Goal: Check status: Check status

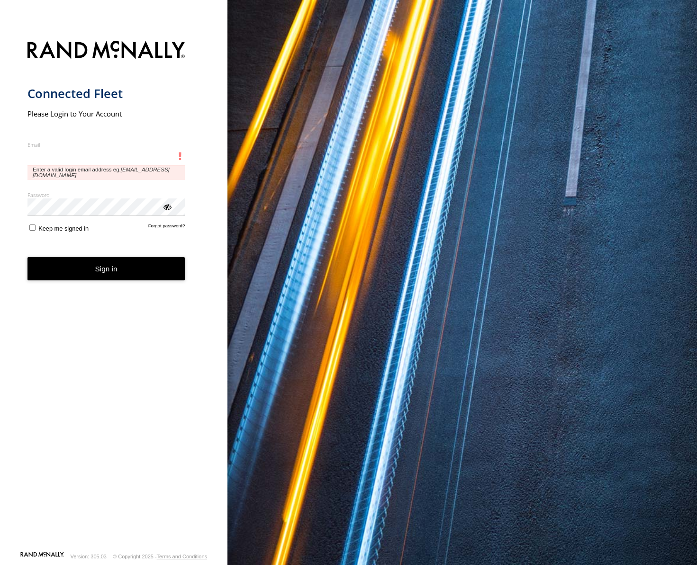
type input "**********"
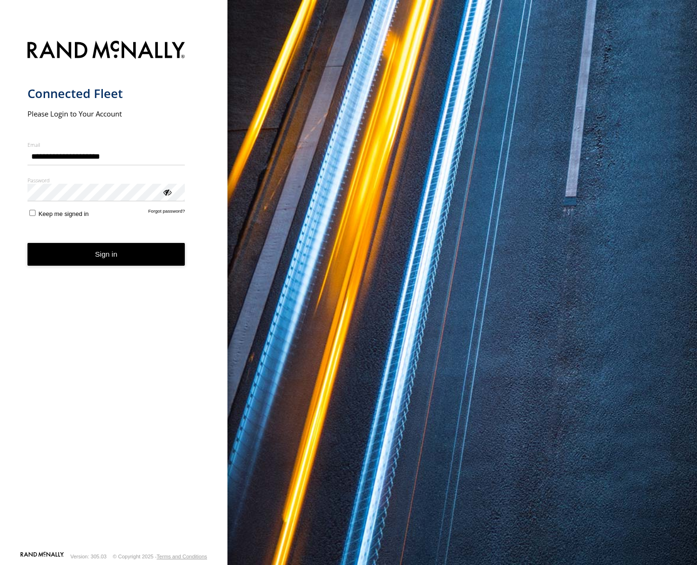
click at [0, 170] on div "**********" at bounding box center [113, 282] width 227 height 565
drag, startPoint x: 101, startPoint y: 255, endPoint x: 113, endPoint y: 251, distance: 12.6
click at [101, 255] on button "Sign in" at bounding box center [106, 254] width 158 height 23
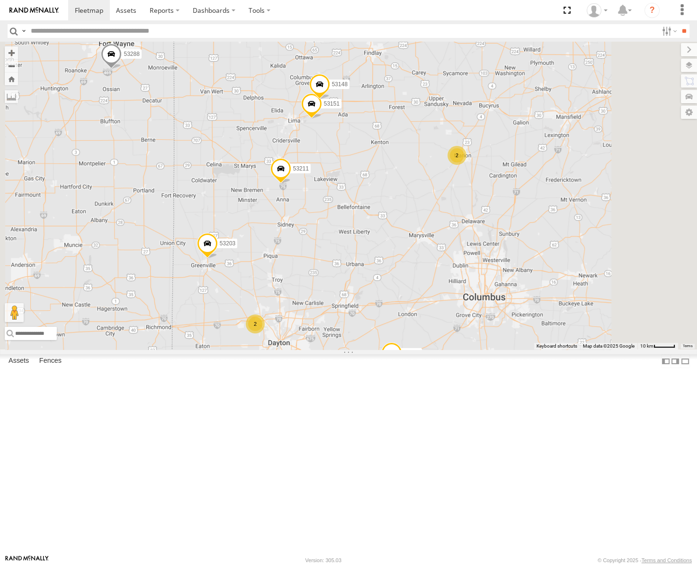
drag, startPoint x: 515, startPoint y: 347, endPoint x: 567, endPoint y: 277, distance: 87.3
click at [567, 277] on div "53149 53247 53210 53233 53217 53208 53253 53283 53140 53211 53144 53271 53222 5…" at bounding box center [348, 196] width 697 height 308
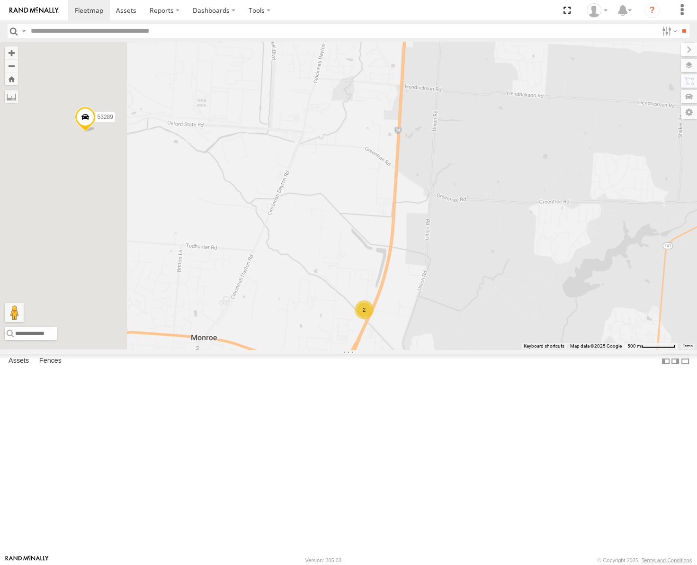
drag, startPoint x: 341, startPoint y: 321, endPoint x: 519, endPoint y: 338, distance: 178.9
click at [519, 338] on div "53149 53247 53210 53233 53217 53208 53253 53283 53140 53211 53144 53271 53222 5…" at bounding box center [348, 196] width 697 height 308
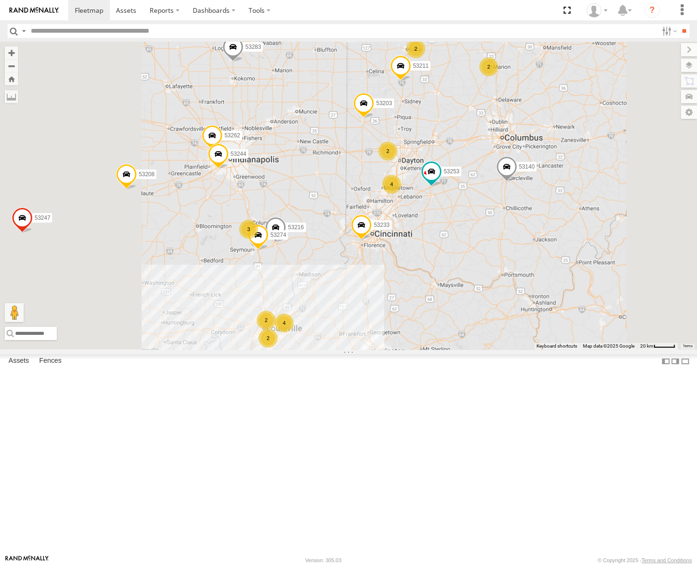
drag, startPoint x: 483, startPoint y: 311, endPoint x: 492, endPoint y: 269, distance: 43.1
click at [492, 274] on div "53271 53149 53247 53222 53210 53233 53203 53217 53208 53253 53283 53140 53211 5…" at bounding box center [348, 196] width 697 height 308
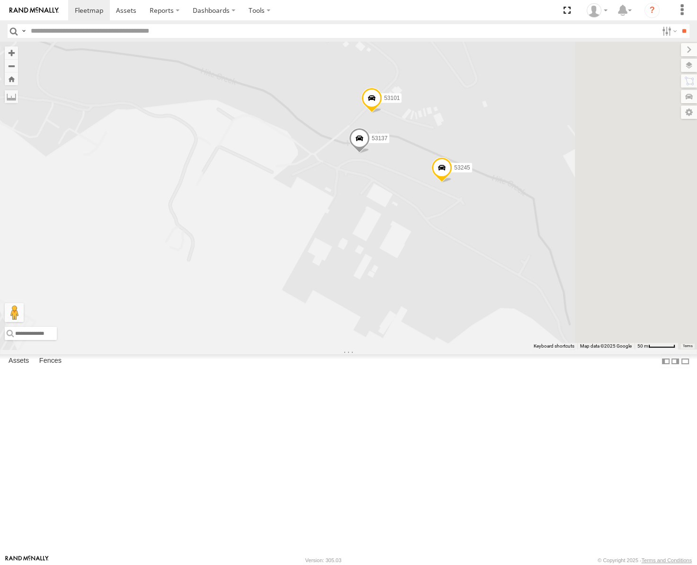
drag, startPoint x: 578, startPoint y: 201, endPoint x: 480, endPoint y: 292, distance: 134.0
click at [480, 292] on div "53271 53149 53247 53222 53210 53233 53203 53217 53208 53253 53283 53140 53211 5…" at bounding box center [348, 196] width 697 height 308
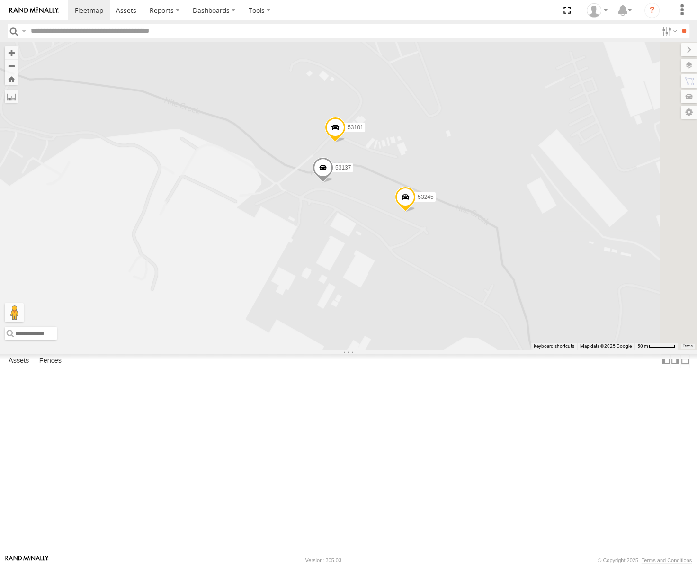
click at [333, 183] on span at bounding box center [323, 170] width 21 height 26
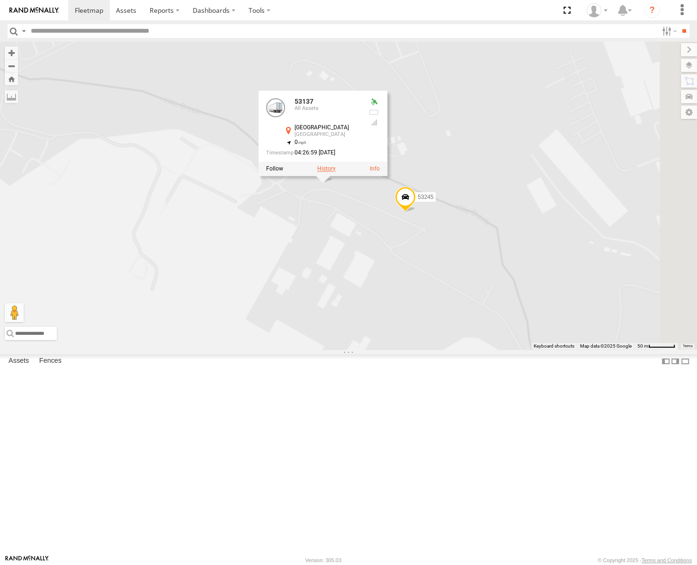
click at [336, 172] on label at bounding box center [326, 168] width 18 height 7
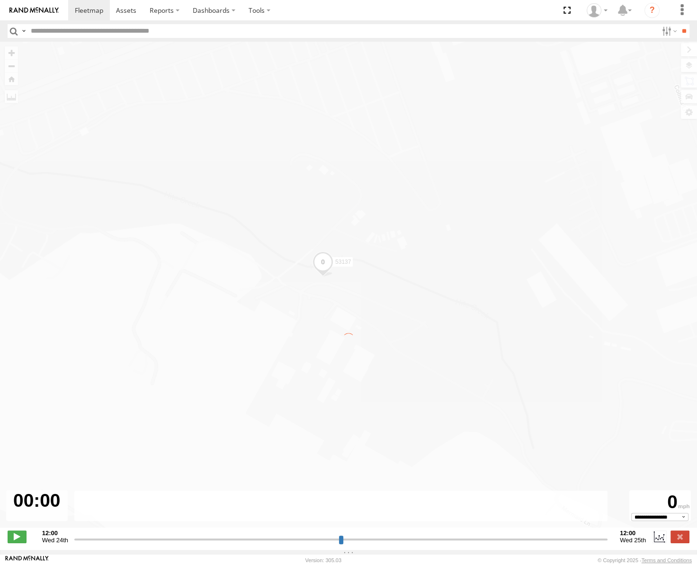
type input "**********"
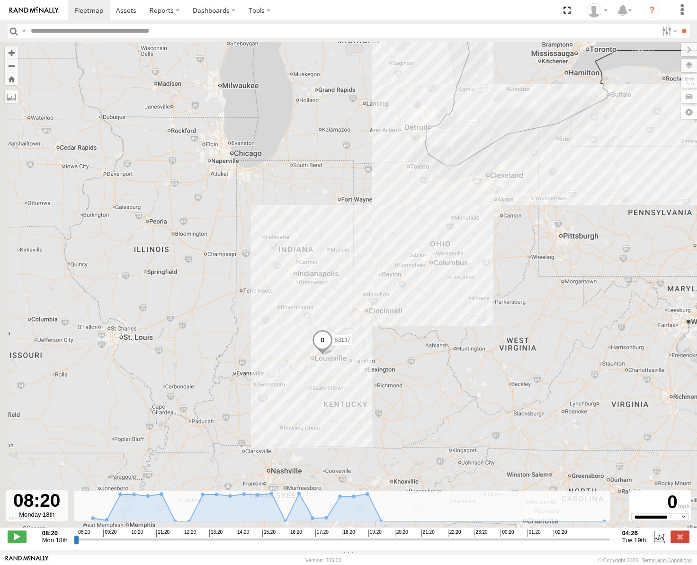
click at [418, 300] on div "53137" at bounding box center [348, 290] width 697 height 496
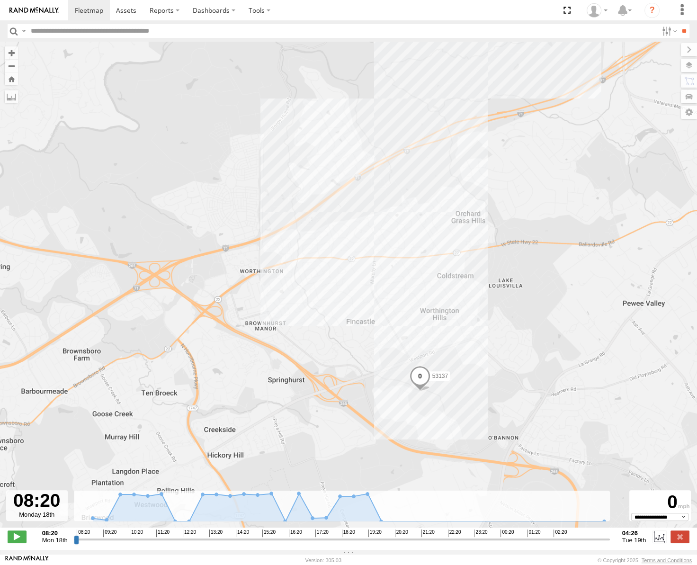
drag, startPoint x: 513, startPoint y: 429, endPoint x: 473, endPoint y: 199, distance: 233.1
click at [473, 200] on div "53137" at bounding box center [348, 290] width 697 height 496
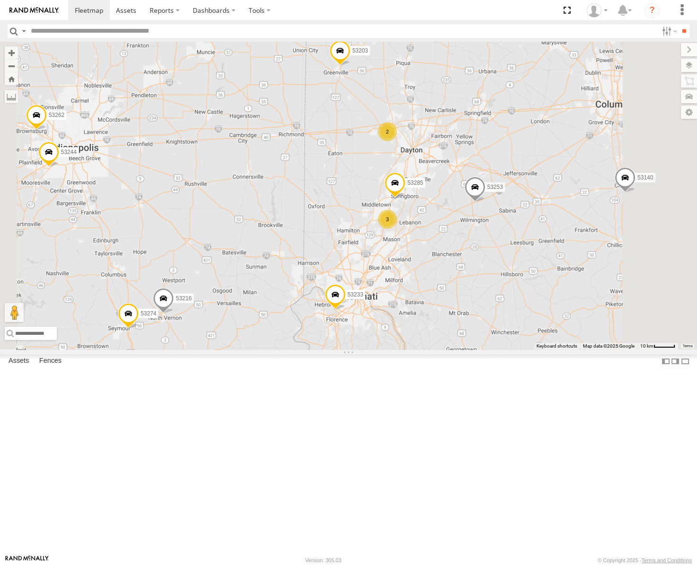
drag, startPoint x: 501, startPoint y: 358, endPoint x: 520, endPoint y: 313, distance: 49.1
click at [520, 313] on div "53217 53149 53247 53210 53233 53208 53283 53140 53211 53144 53271 53222 53203 5…" at bounding box center [348, 196] width 697 height 308
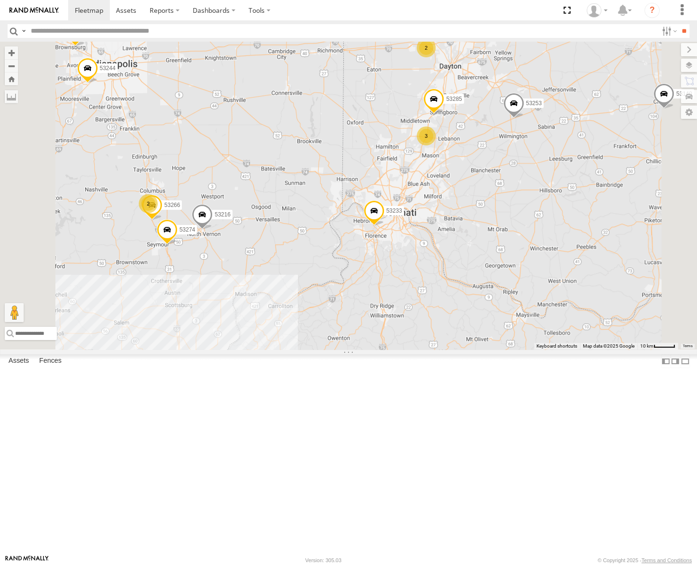
drag, startPoint x: 384, startPoint y: 466, endPoint x: 533, endPoint y: 336, distance: 198.4
click at [533, 336] on div "53217 53149 53247 53210 53233 53208 53283 53140 53211 53144 53271 53222 53203 5…" at bounding box center [348, 196] width 697 height 308
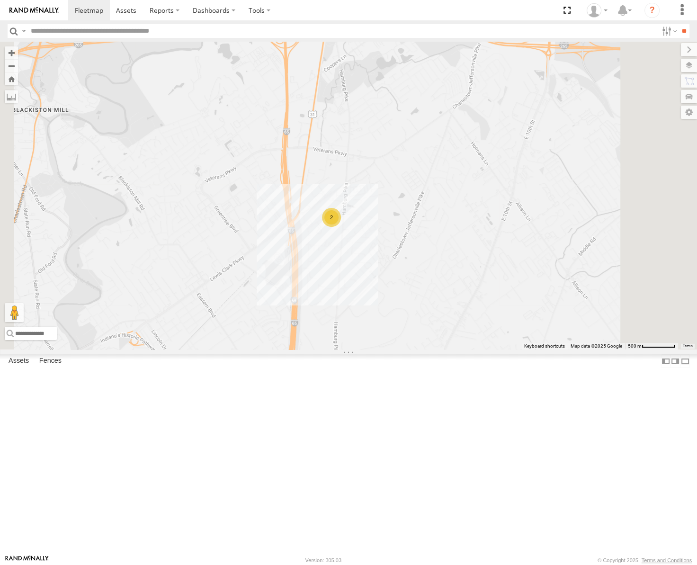
drag, startPoint x: 467, startPoint y: 313, endPoint x: 449, endPoint y: 290, distance: 28.3
click at [454, 294] on div "53217 53149 53247 53210 53233 53208 53283 53140 53211 53144 53271 53222 53203 5…" at bounding box center [348, 196] width 697 height 308
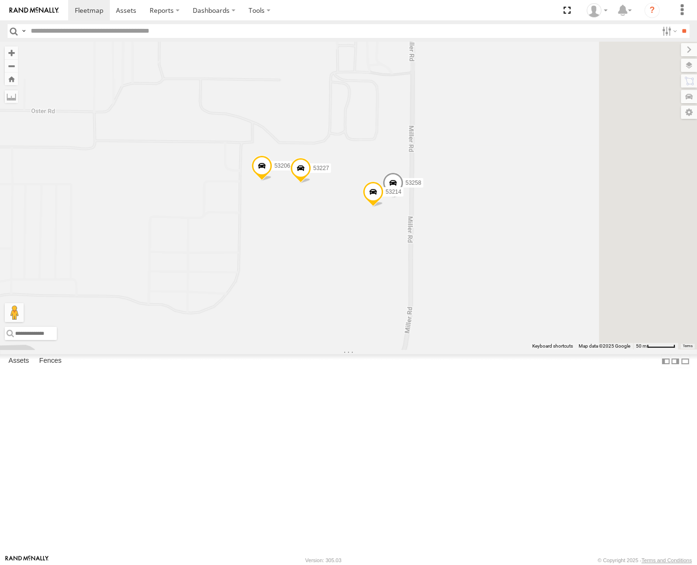
drag, startPoint x: 466, startPoint y: 299, endPoint x: 454, endPoint y: 341, distance: 43.3
click at [454, 341] on div "53271 53149 53247 53222 53210 53233 53250 53203 53217 53208 53253 53283 53140 5…" at bounding box center [348, 196] width 697 height 308
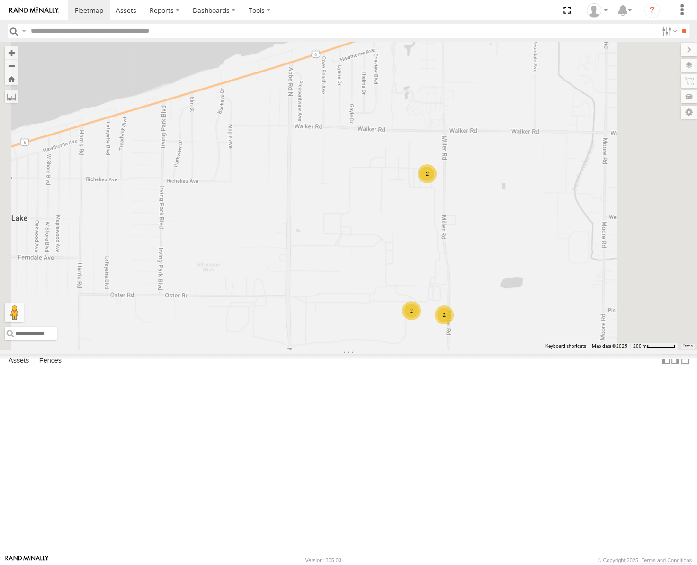
drag, startPoint x: 535, startPoint y: 402, endPoint x: 540, endPoint y: 320, distance: 81.6
click at [540, 320] on div "53271 53149 53247 53210 53233 53217 53208 53283 53140 53144 53151 53221 53148 5…" at bounding box center [348, 196] width 697 height 308
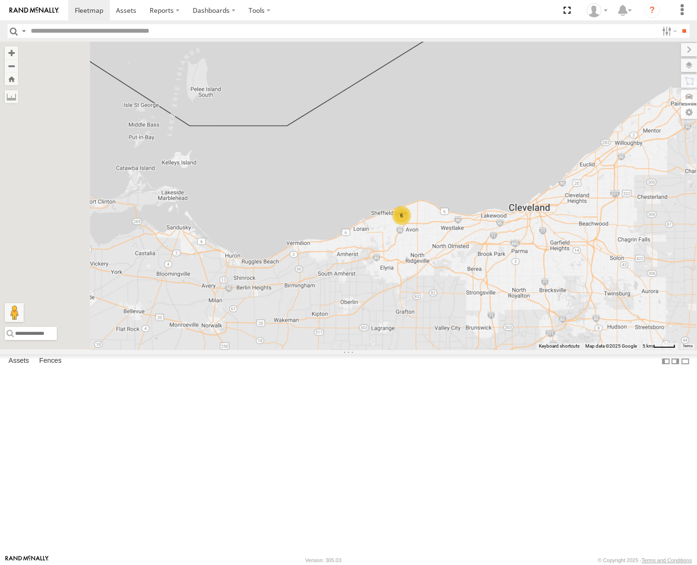
click at [107, 32] on input "text" at bounding box center [342, 31] width 631 height 14
type input "*****"
click at [679, 24] on input "**" at bounding box center [684, 31] width 11 height 14
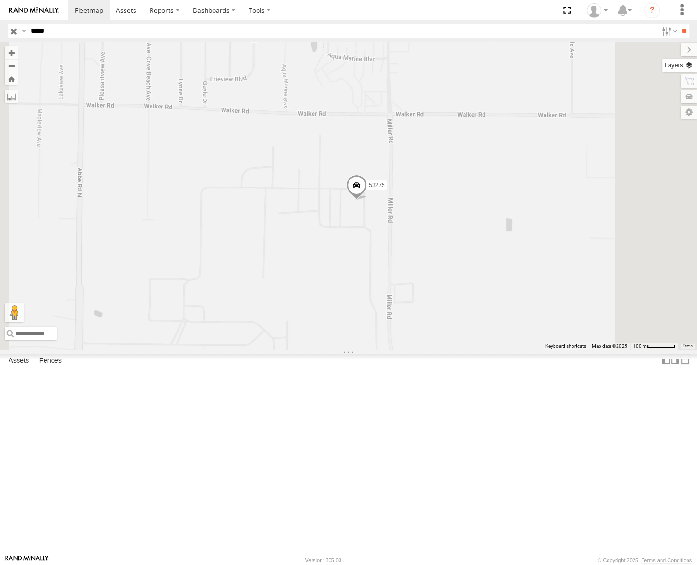
click at [689, 64] on label at bounding box center [679, 65] width 35 height 13
click at [0, 0] on span "Basemaps" at bounding box center [0, 0] width 0 height 0
click at [0, 0] on span "Satellite" at bounding box center [0, 0] width 0 height 0
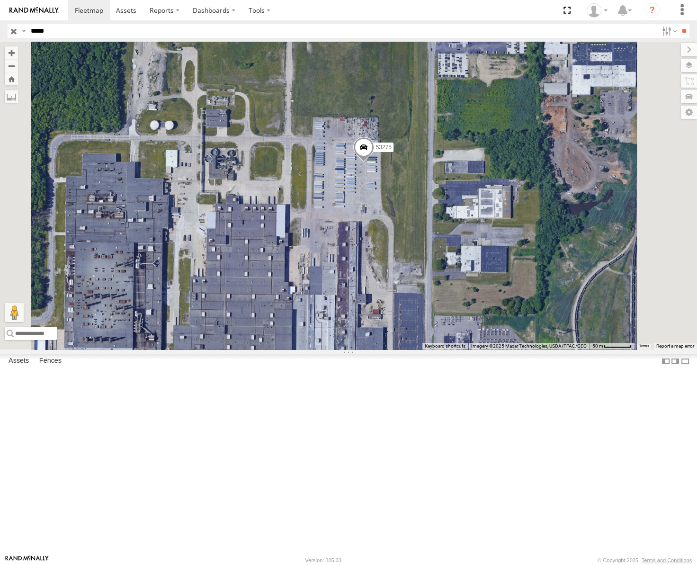
click at [374, 163] on span at bounding box center [363, 150] width 21 height 26
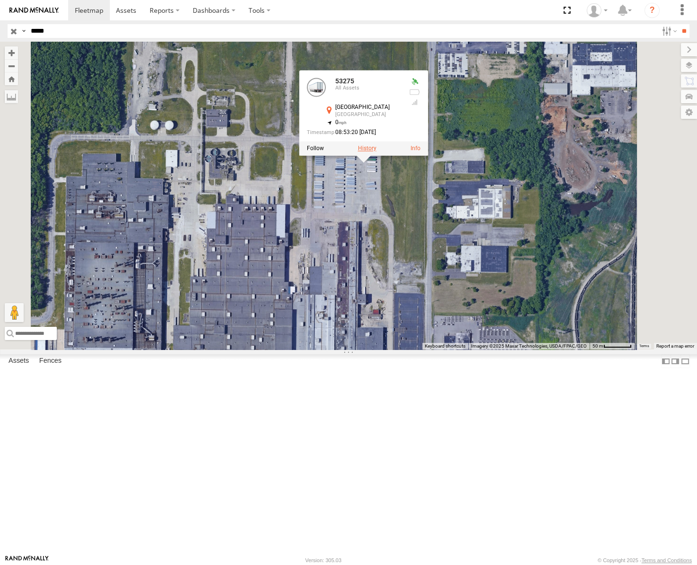
click at [376, 152] on label at bounding box center [367, 148] width 18 height 7
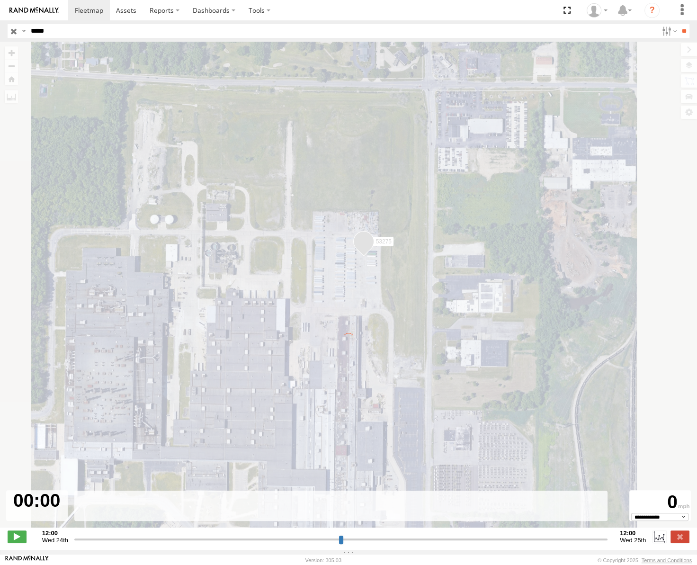
type input "**********"
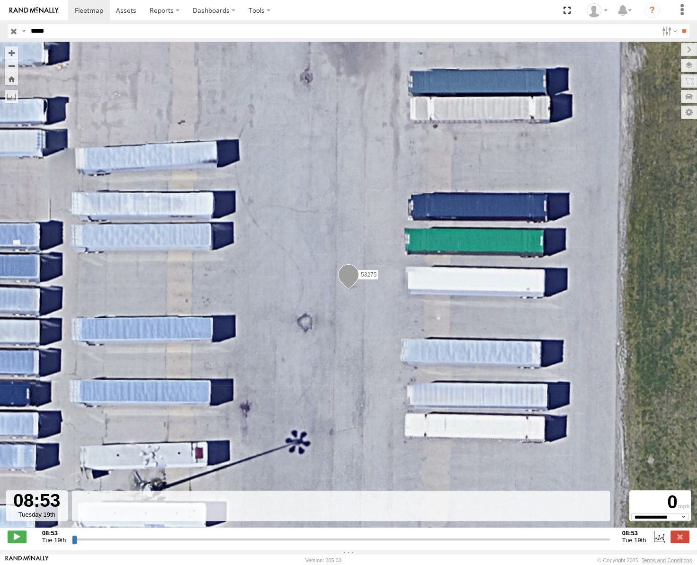
drag, startPoint x: 75, startPoint y: 542, endPoint x: 330, endPoint y: 501, distance: 257.5
click at [329, 535] on input "range" at bounding box center [340, 539] width 537 height 9
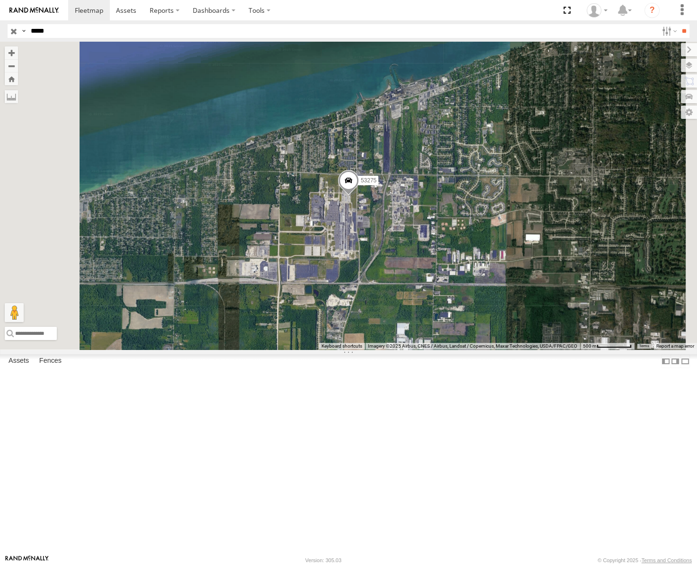
click at [12, 28] on input "button" at bounding box center [14, 31] width 12 height 14
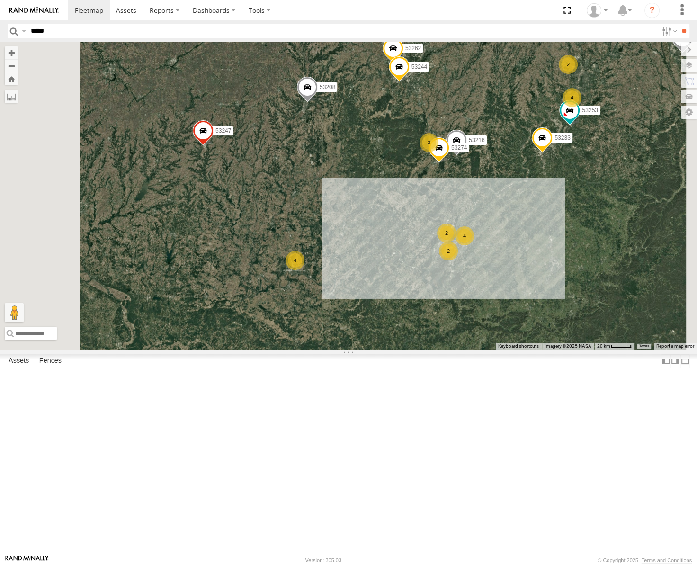
drag, startPoint x: 509, startPoint y: 328, endPoint x: 513, endPoint y: 321, distance: 8.9
click at [513, 321] on div "53271 53149 53247 53210 53217 53208 53283 53140 53144 53222 53233 53203 53211 5…" at bounding box center [348, 196] width 697 height 308
click at [689, 62] on label at bounding box center [679, 65] width 35 height 13
click at [0, 0] on span "Basemaps" at bounding box center [0, 0] width 0 height 0
click at [0, 0] on span "Roadmap" at bounding box center [0, 0] width 0 height 0
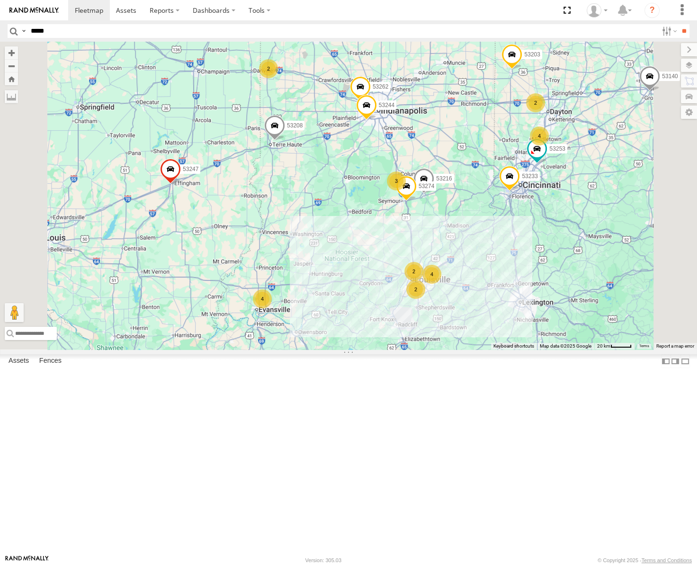
drag, startPoint x: 468, startPoint y: 328, endPoint x: 454, endPoint y: 360, distance: 34.8
click at [454, 349] on div "53271 53149 53247 53210 53217 53208 53283 53140 53144 53222 53233 53203 53211 5…" at bounding box center [348, 196] width 697 height 308
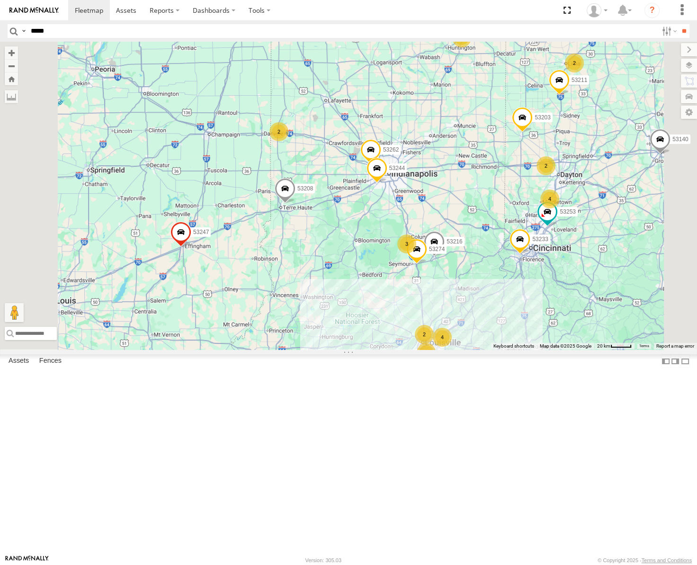
drag, startPoint x: 441, startPoint y: 302, endPoint x: 455, endPoint y: 349, distance: 48.9
click at [455, 349] on div "53271 53149 53247 53210 53217 53208 53283 53140 53144 53222 53233 53203 53211 5…" at bounding box center [348, 196] width 697 height 308
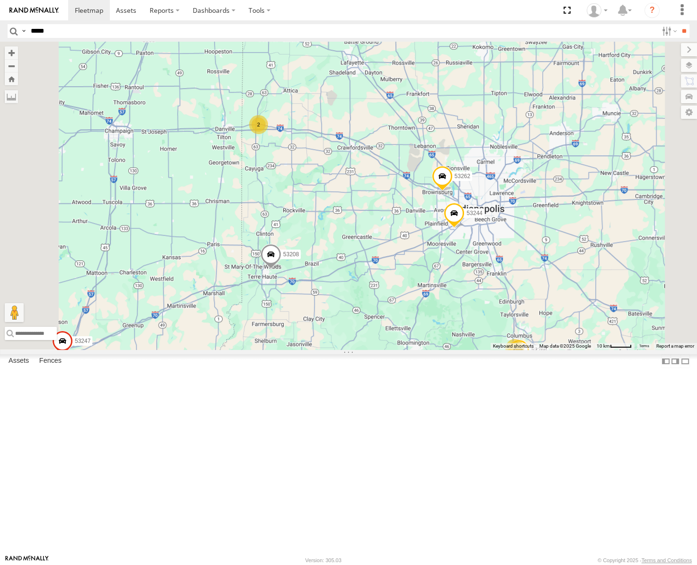
drag, startPoint x: 460, startPoint y: 289, endPoint x: 444, endPoint y: 331, distance: 44.8
click at [444, 331] on div "53271 53149 53247 53210 53217 53208 53283 53140 53144 53222 53233 53203 53211 5…" at bounding box center [348, 196] width 697 height 308
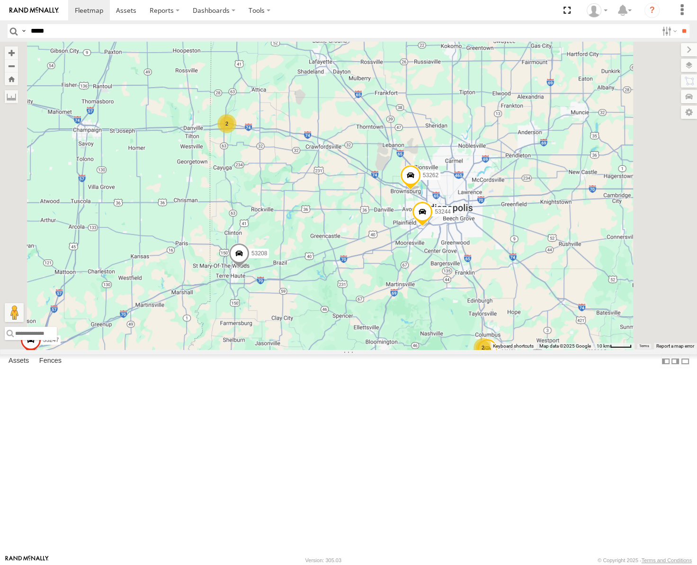
drag, startPoint x: 454, startPoint y: 329, endPoint x: 418, endPoint y: 322, distance: 36.5
click at [418, 322] on div "53271 53149 53247 53210 53217 53208 53283 53140 53144 53222 53233 53203 53211 5…" at bounding box center [348, 196] width 697 height 308
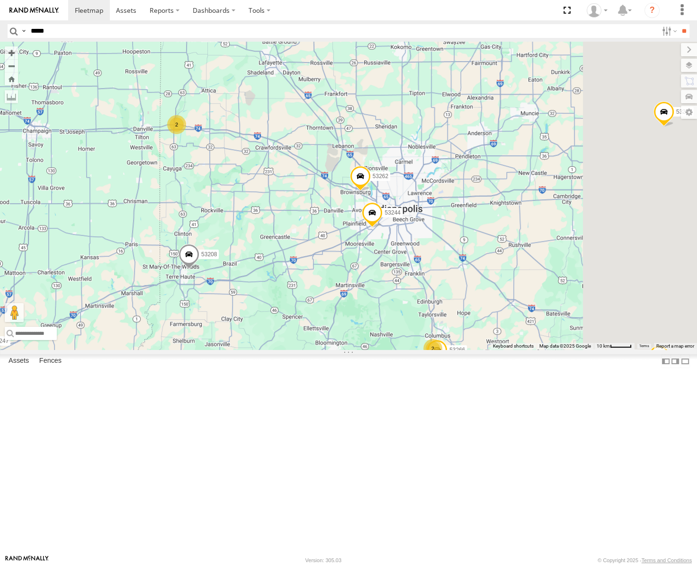
drag, startPoint x: 409, startPoint y: 331, endPoint x: 382, endPoint y: 341, distance: 28.8
click at [382, 341] on div "53271 53149 53247 53210 53217 53208 53283 53140 53144 53222 53233 53203 53211 5…" at bounding box center [348, 196] width 697 height 308
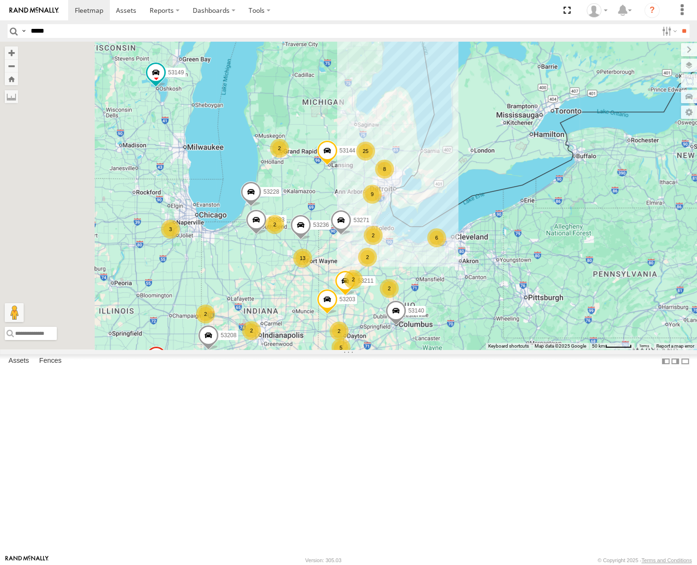
drag, startPoint x: 390, startPoint y: 459, endPoint x: 400, endPoint y: 379, distance: 80.6
click at [400, 349] on div "53271 53149 53247 53210 53217 53208 53140 53144 53233 53203 53283 53211 53228 5…" at bounding box center [348, 196] width 697 height 308
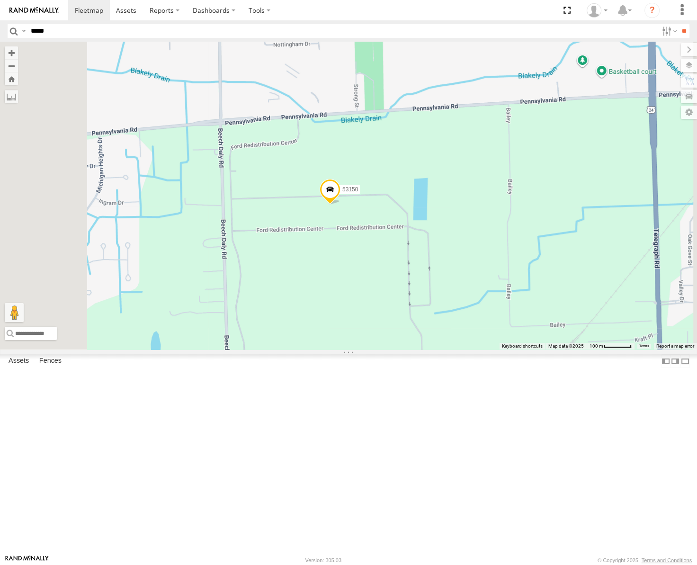
click at [0, 0] on span "Satellite" at bounding box center [0, 0] width 0 height 0
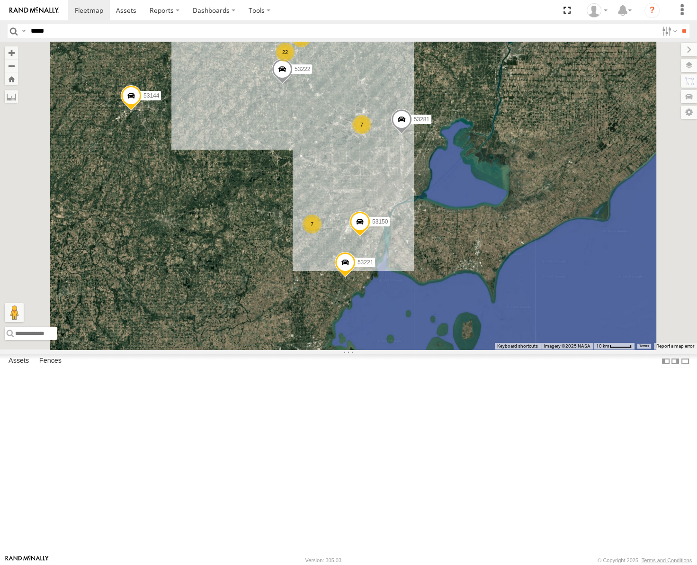
drag, startPoint x: 393, startPoint y: 321, endPoint x: 394, endPoint y: 328, distance: 6.7
click at [394, 328] on div "53271 53149 53247 53210 53217 53208 53140 53144 53233 53203 53283 53211 53228 5…" at bounding box center [348, 196] width 697 height 308
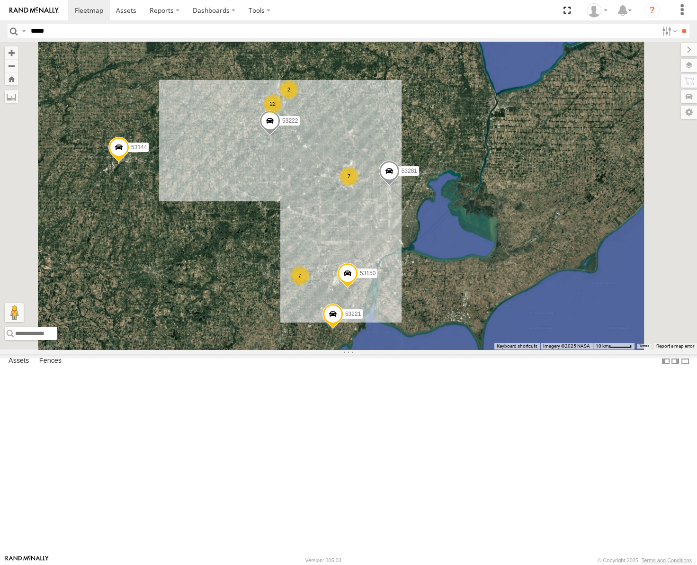
click at [422, 300] on div "53271 53149 53247 53210 53217 53208 53140 53144 53233 53203 53283 53211 53228 5…" at bounding box center [348, 196] width 697 height 308
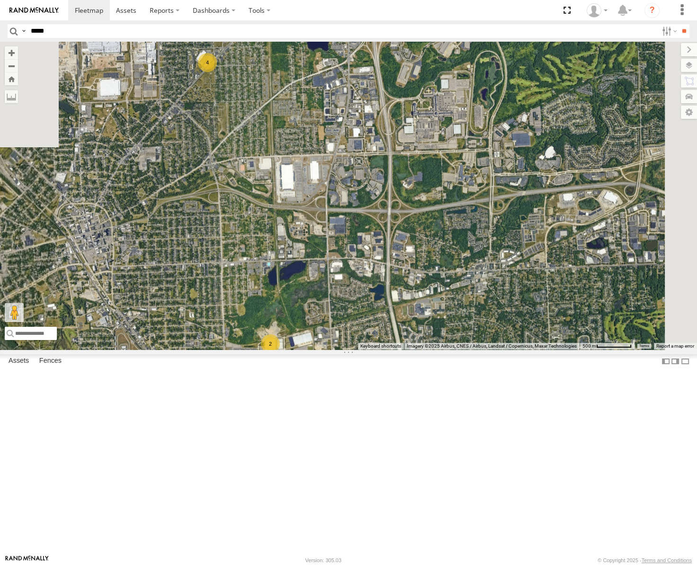
drag, startPoint x: 416, startPoint y: 350, endPoint x: 437, endPoint y: 258, distance: 94.7
click at [437, 258] on div "53271 53149 53247 53210 53217 53208 53140 53144 53233 53203 53283 53211 53228 5…" at bounding box center [348, 196] width 697 height 308
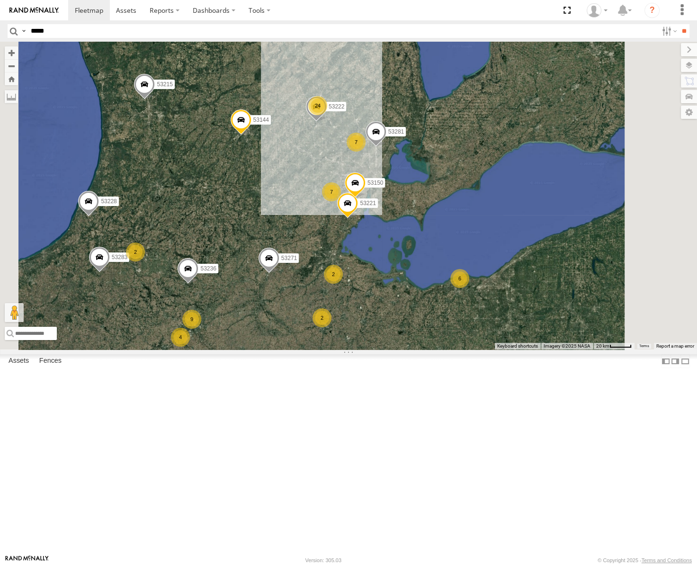
drag, startPoint x: 385, startPoint y: 277, endPoint x: 425, endPoint y: 277, distance: 40.3
click at [425, 277] on div "53271 53149 53247 53210 53217 53208 53140 53144 53233 53203 53283 53211 53228 5…" at bounding box center [348, 196] width 697 height 308
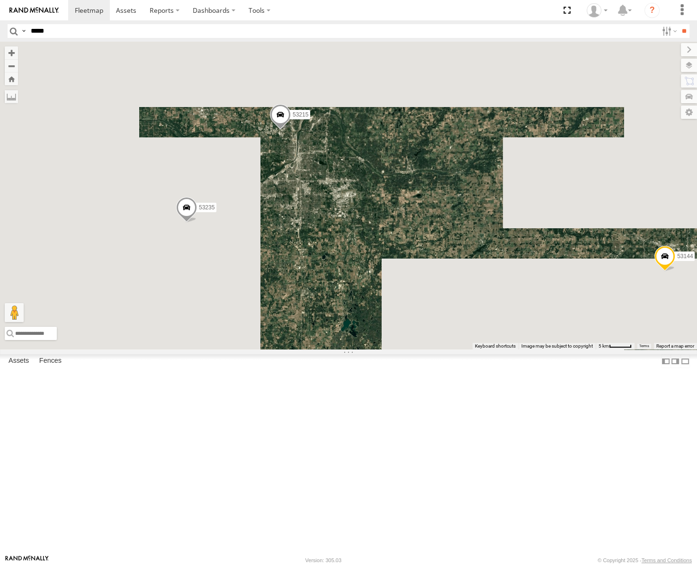
drag, startPoint x: 291, startPoint y: 237, endPoint x: 423, endPoint y: 258, distance: 133.7
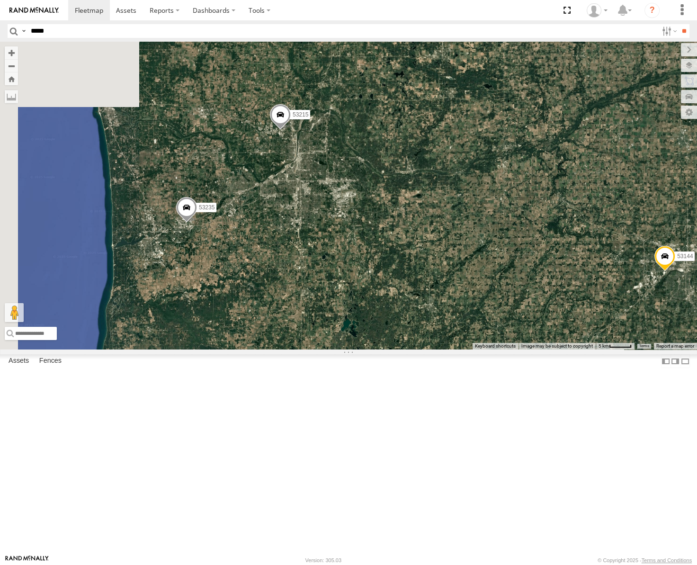
click at [422, 259] on div "53271 53149 53247 53210 53217 53208 53140 53144 53233 53203 53283 53211 53228 5…" at bounding box center [348, 196] width 697 height 308
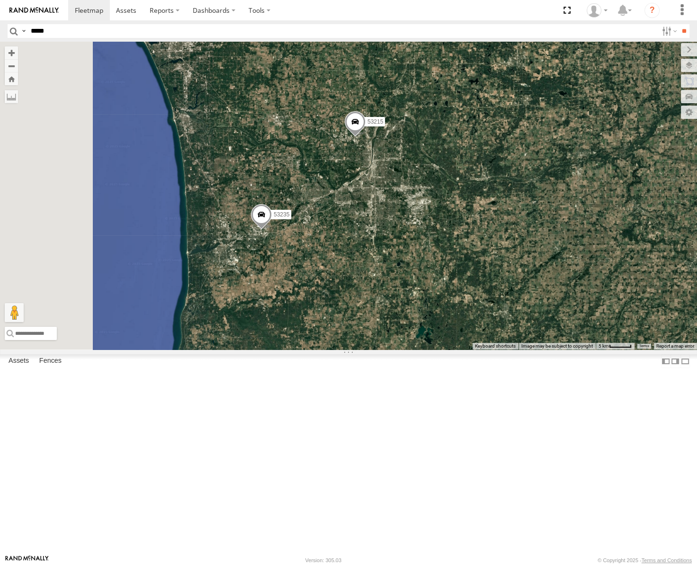
drag, startPoint x: 405, startPoint y: 313, endPoint x: 434, endPoint y: 299, distance: 32.0
click at [434, 299] on div "53271 53149 53247 53210 53217 53208 53140 53144 53233 53203 53283 53211 53228 5…" at bounding box center [348, 196] width 697 height 308
